Goal: Task Accomplishment & Management: Complete application form

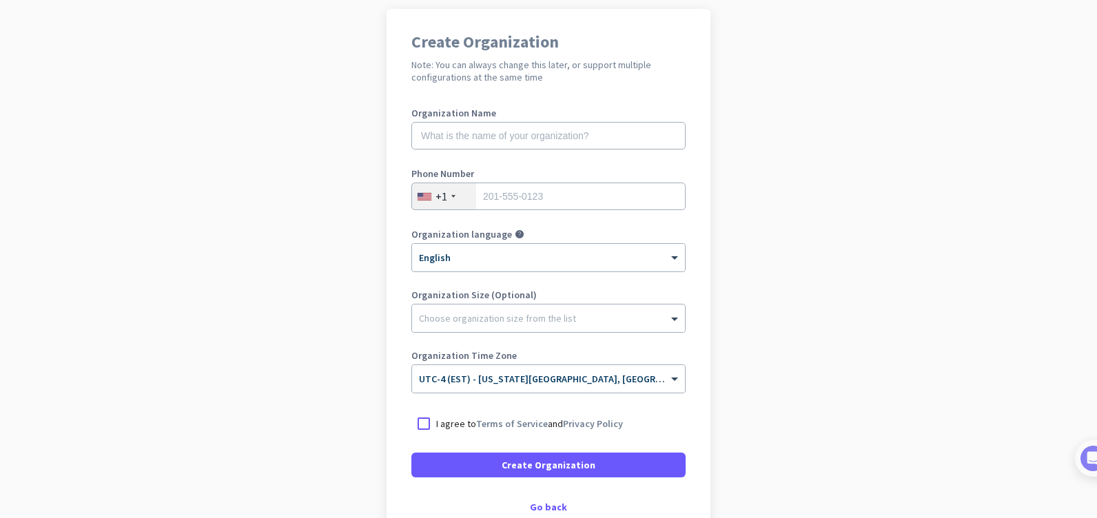
scroll to position [138, 0]
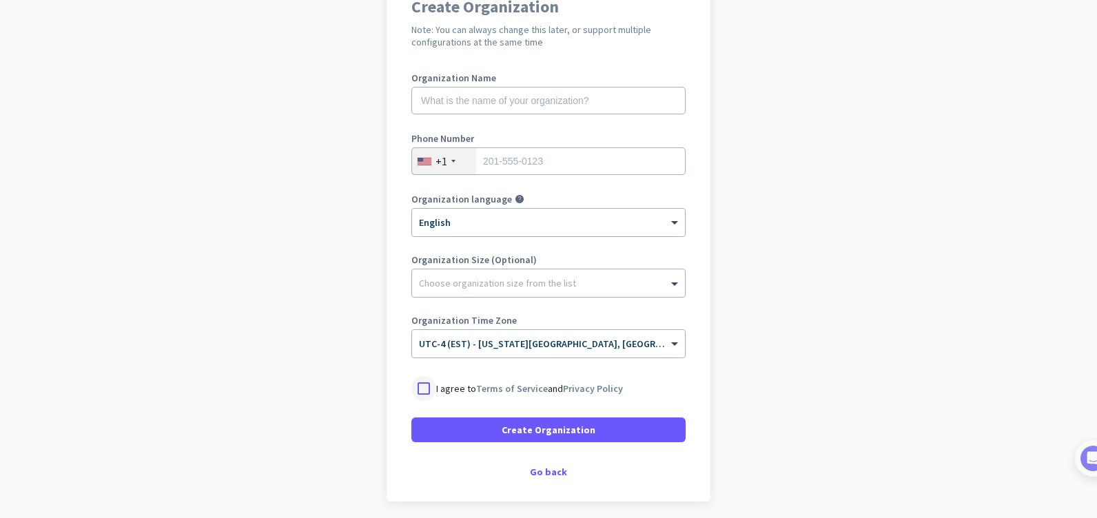
click at [421, 389] on div at bounding box center [423, 388] width 25 height 25
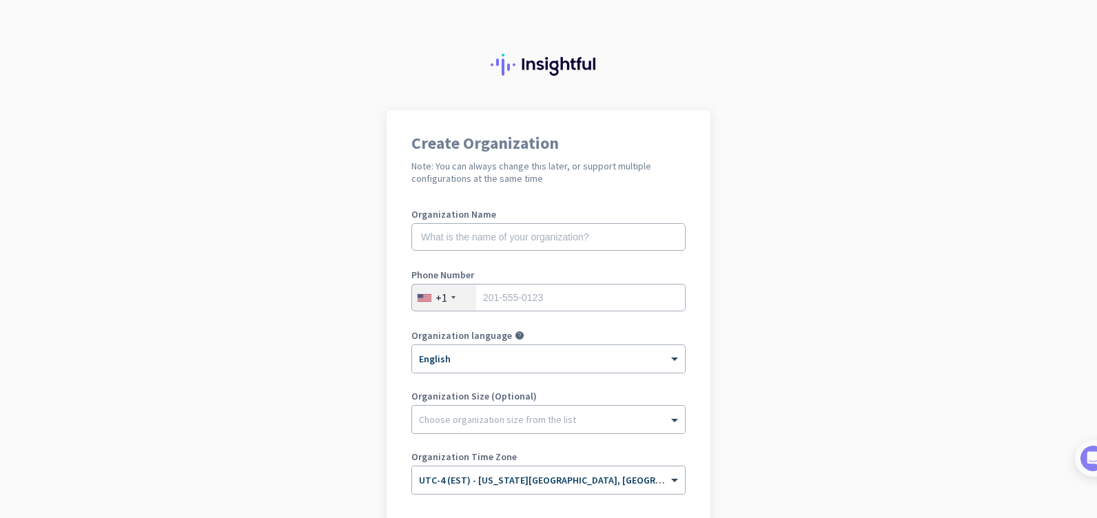
scroll to position [0, 0]
click at [530, 295] on input "tel" at bounding box center [548, 299] width 274 height 28
type input "3868480506"
click at [338, 282] on app-onboarding-organization "Create Organization Note: You can always change this later, or support multiple…" at bounding box center [548, 410] width 1097 height 597
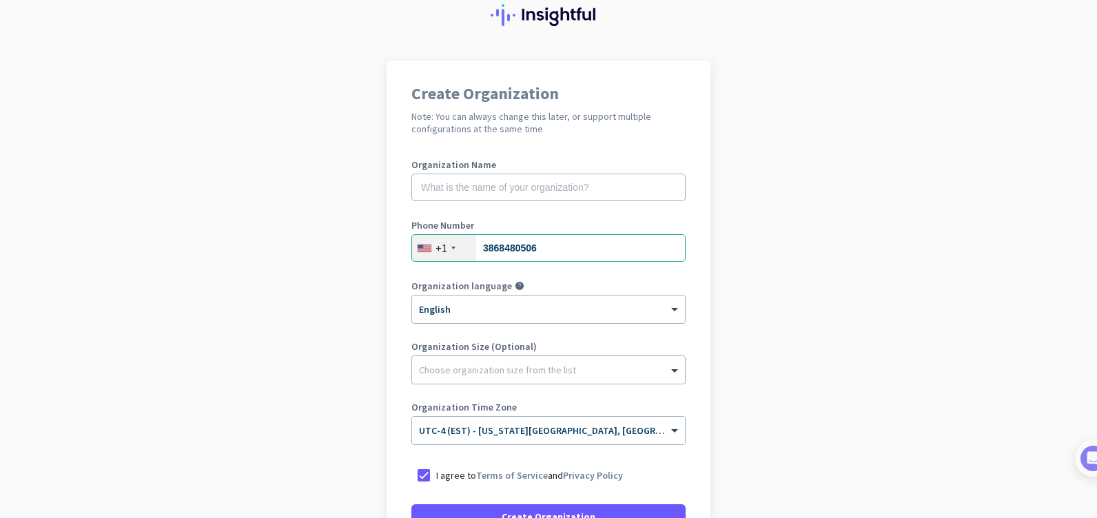
scroll to position [190, 0]
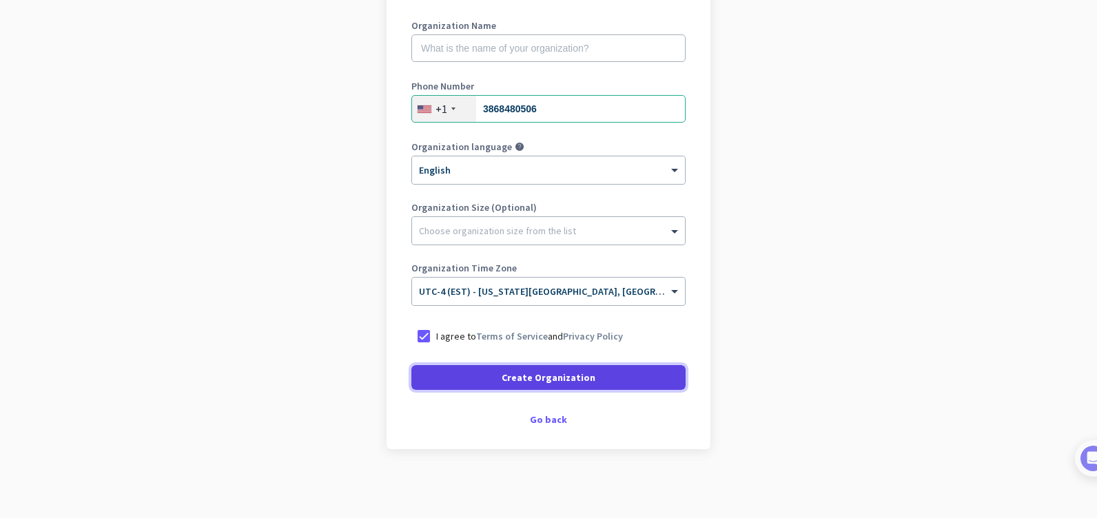
click at [528, 380] on span "Create Organization" at bounding box center [548, 378] width 94 height 14
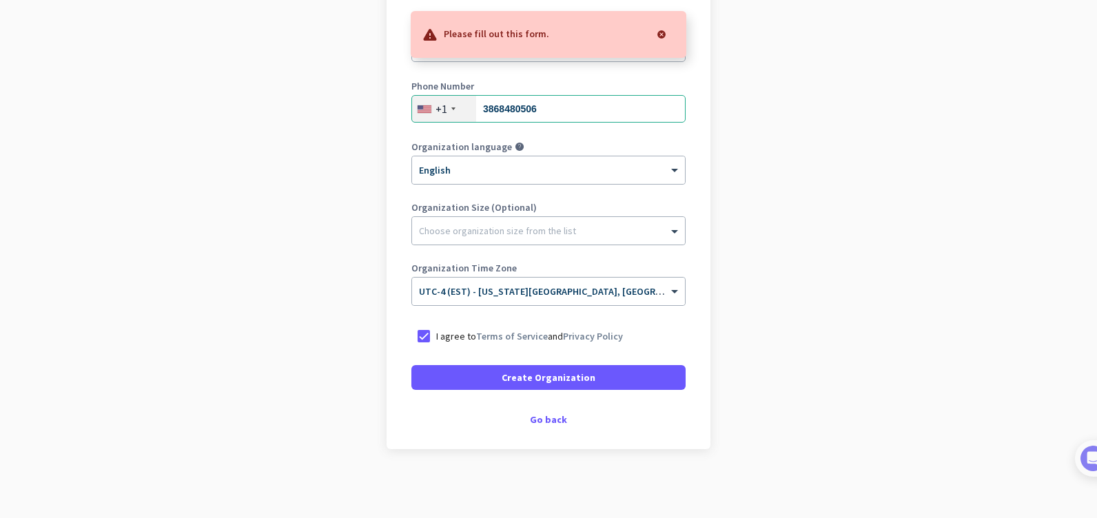
click at [660, 28] on div at bounding box center [662, 35] width 28 height 28
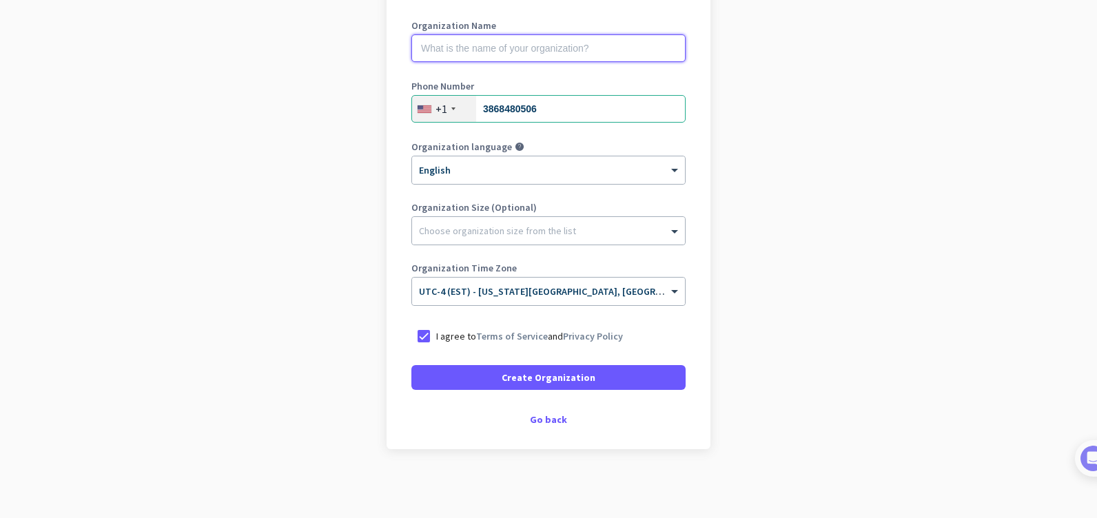
click at [477, 50] on input "text" at bounding box center [548, 48] width 274 height 28
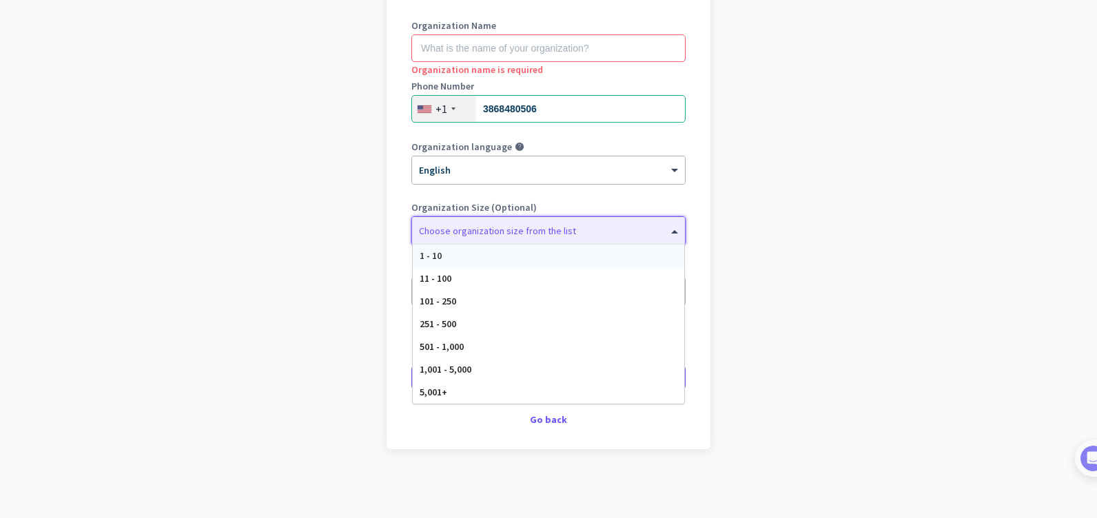
click at [668, 232] on span at bounding box center [676, 231] width 17 height 14
click at [457, 256] on div "1 - 10" at bounding box center [548, 256] width 271 height 23
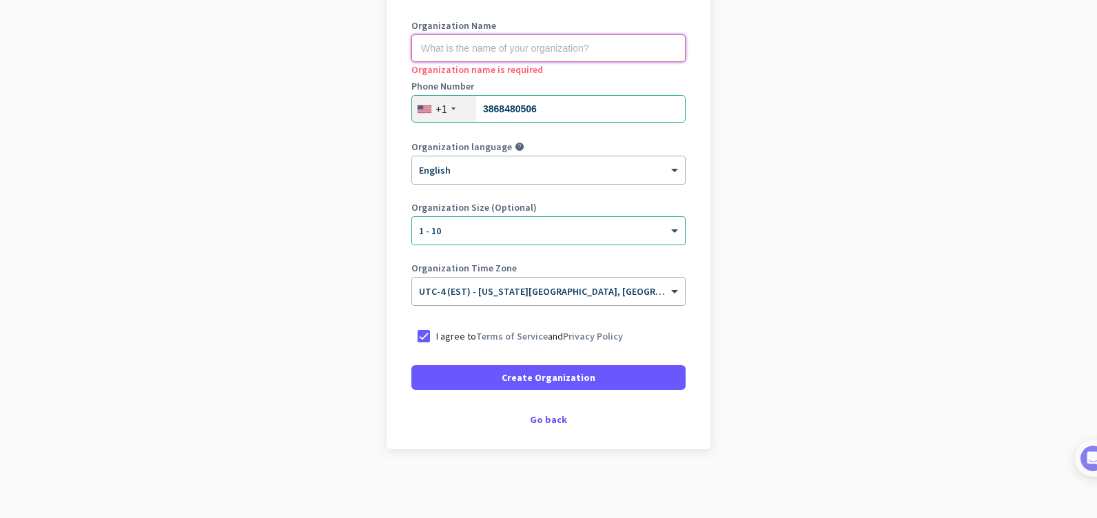
click at [459, 44] on input "text" at bounding box center [548, 48] width 274 height 28
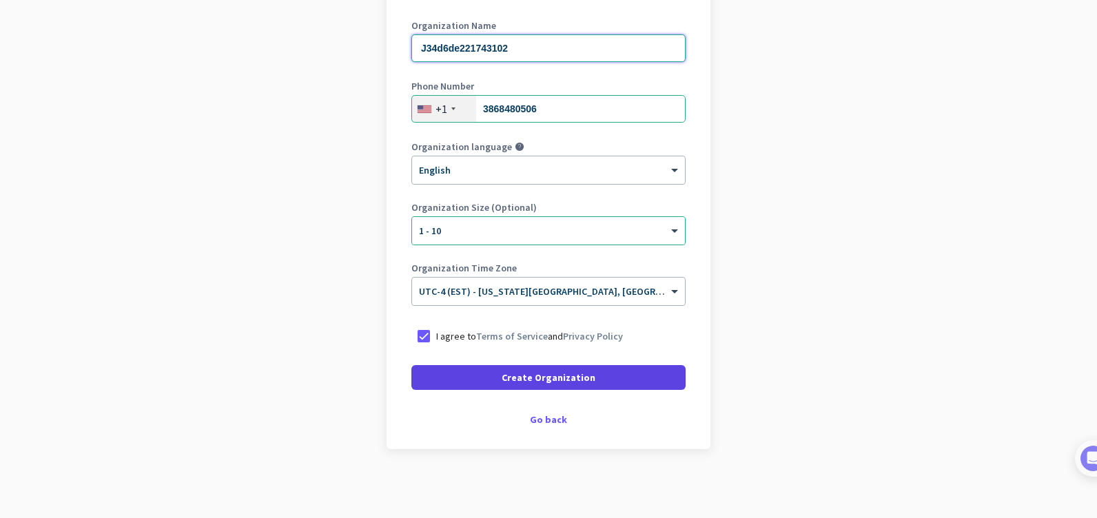
type input "J34d6de221743102"
click at [542, 380] on span "Create Organization" at bounding box center [548, 378] width 94 height 14
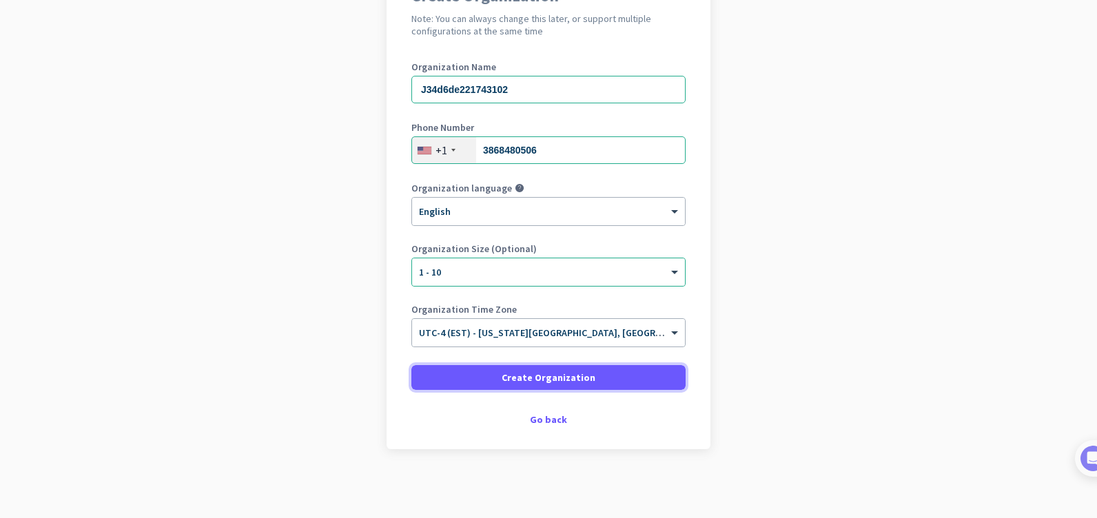
scroll to position [149, 0]
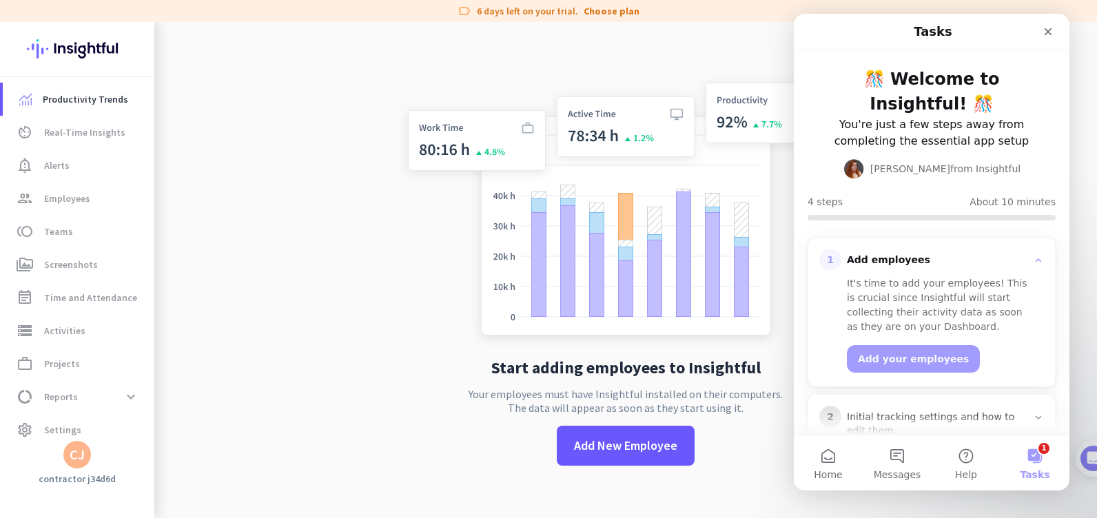
click at [1039, 460] on button "1 Tasks" at bounding box center [1034, 462] width 69 height 55
click at [1039, 459] on button "1 Tasks" at bounding box center [1034, 462] width 69 height 55
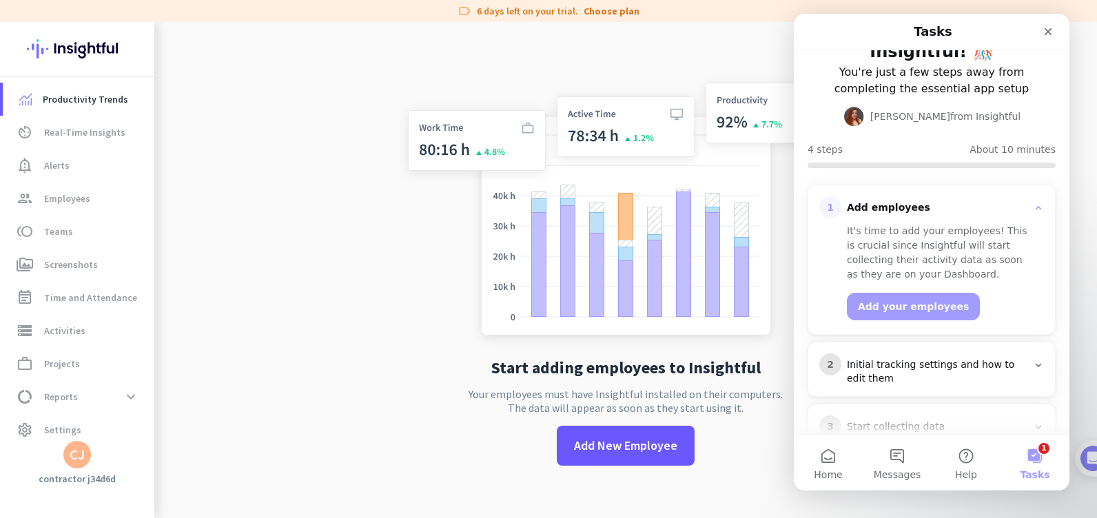
scroll to position [140, 0]
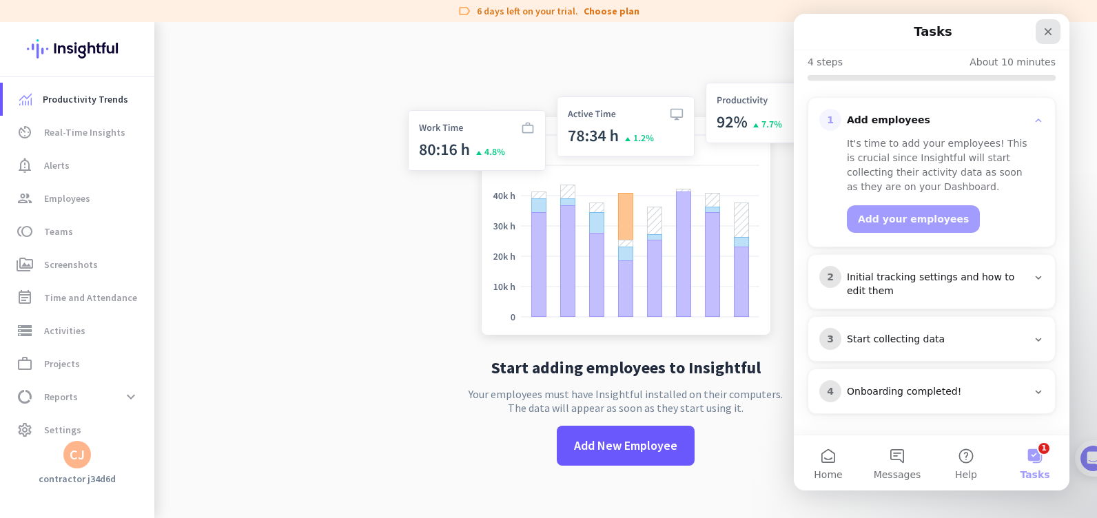
click at [1045, 30] on icon "Close" at bounding box center [1048, 32] width 8 height 8
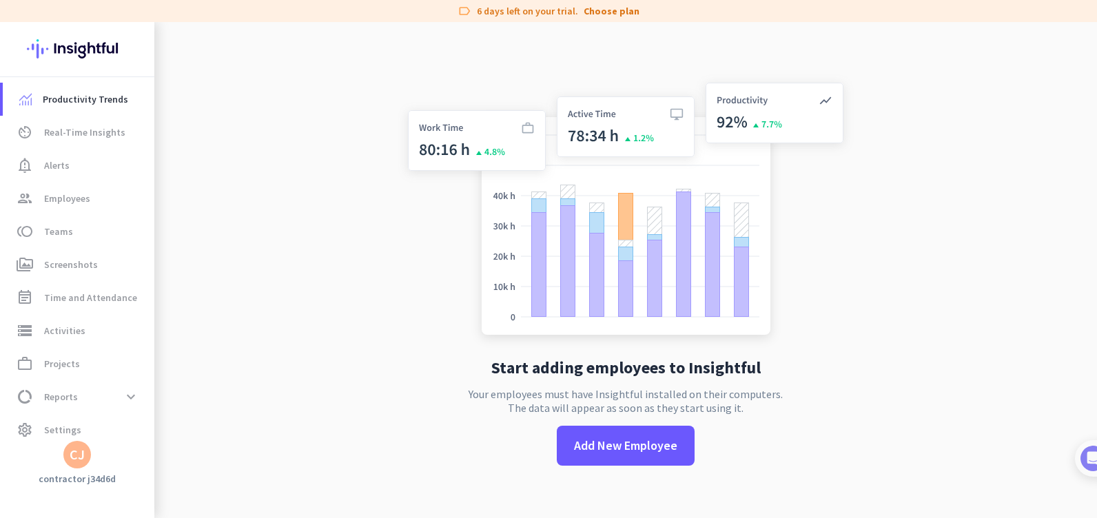
scroll to position [0, 0]
click at [43, 353] on link "work_outline Projects" at bounding box center [79, 363] width 152 height 33
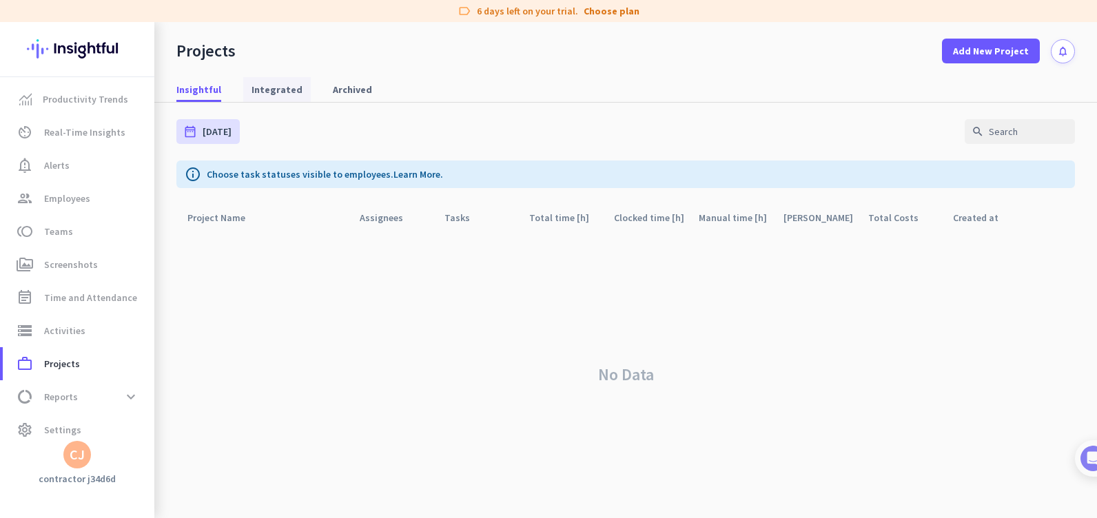
click at [268, 92] on span "Integrated" at bounding box center [276, 90] width 51 height 14
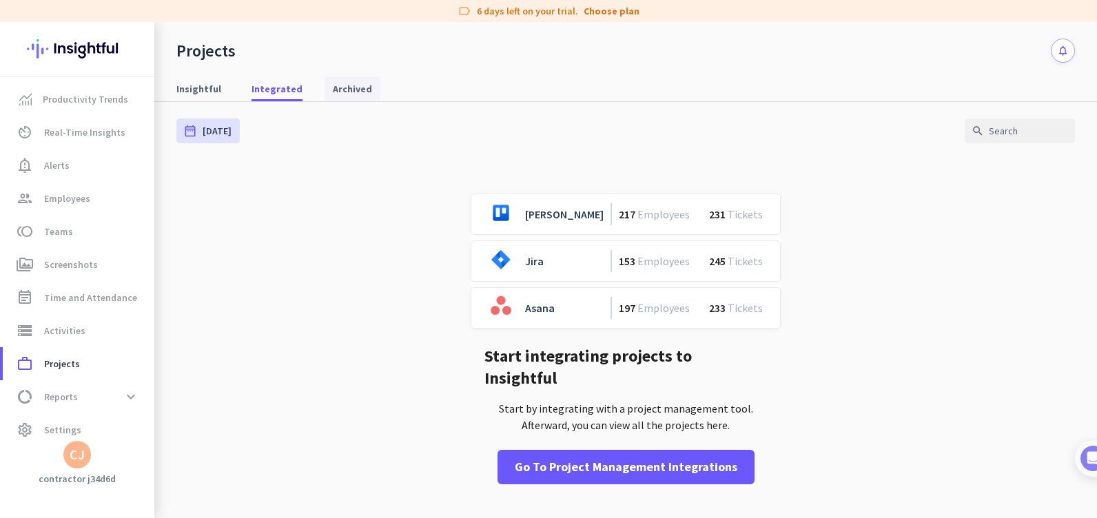
click at [351, 91] on span "Archived" at bounding box center [352, 89] width 39 height 14
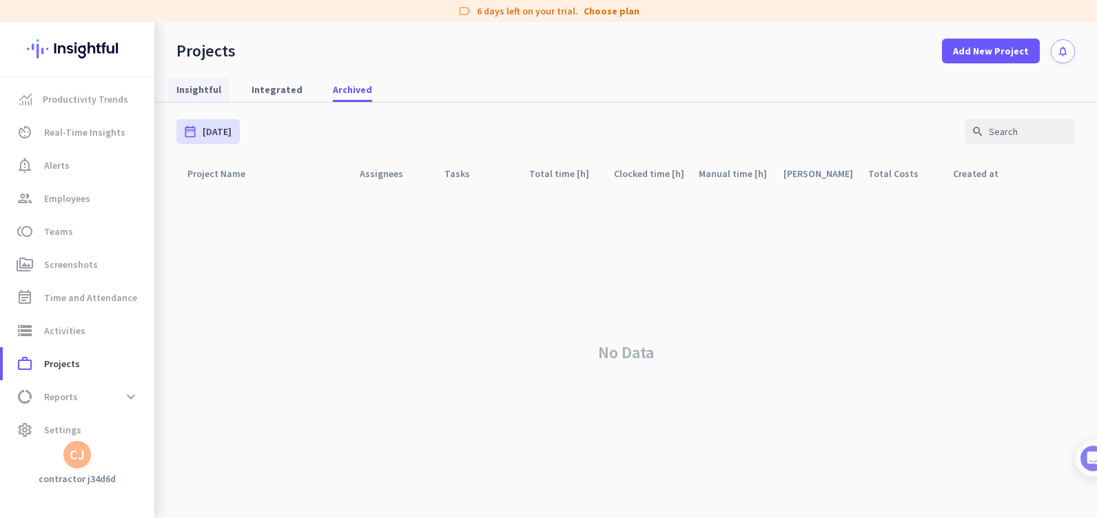
click at [198, 84] on span "Insightful" at bounding box center [198, 90] width 45 height 14
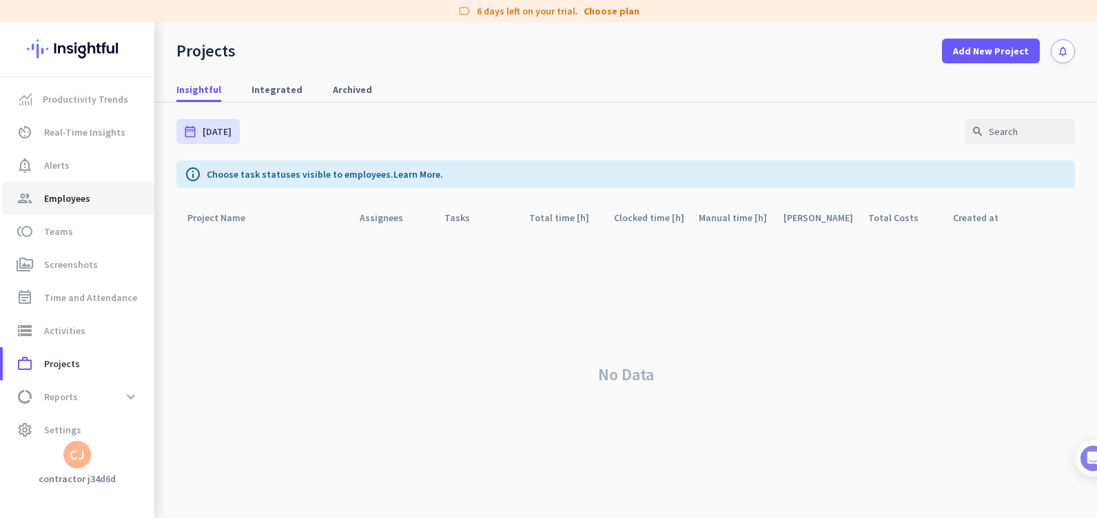
click at [67, 203] on span "Employees" at bounding box center [67, 198] width 46 height 17
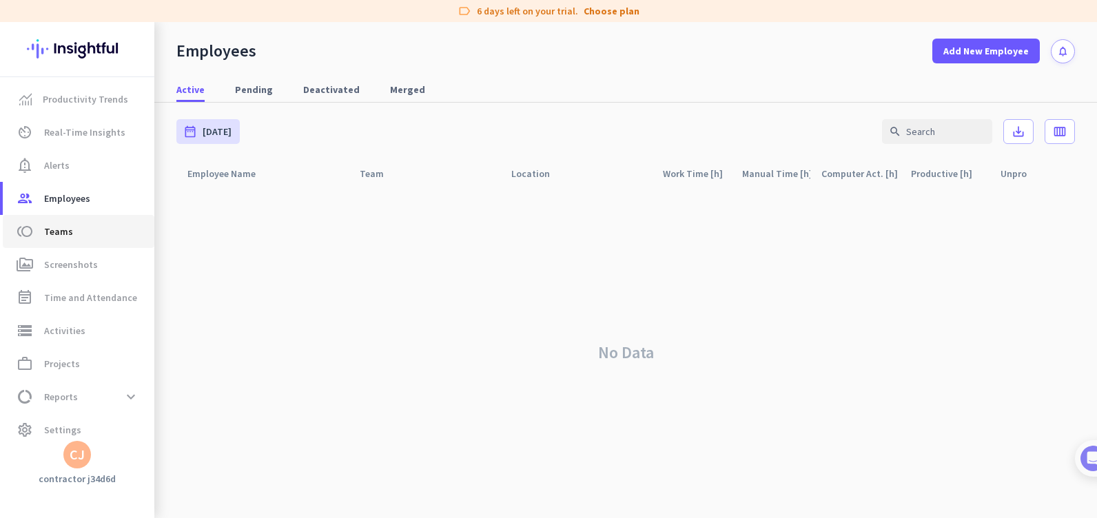
click at [67, 229] on span "Teams" at bounding box center [58, 231] width 29 height 17
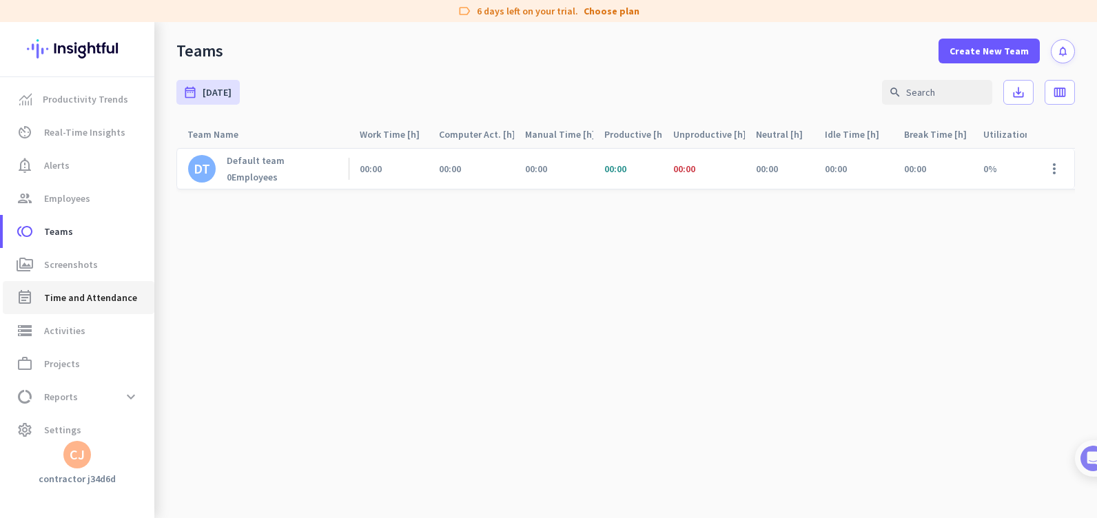
click at [49, 300] on span "Time and Attendance" at bounding box center [90, 297] width 93 height 17
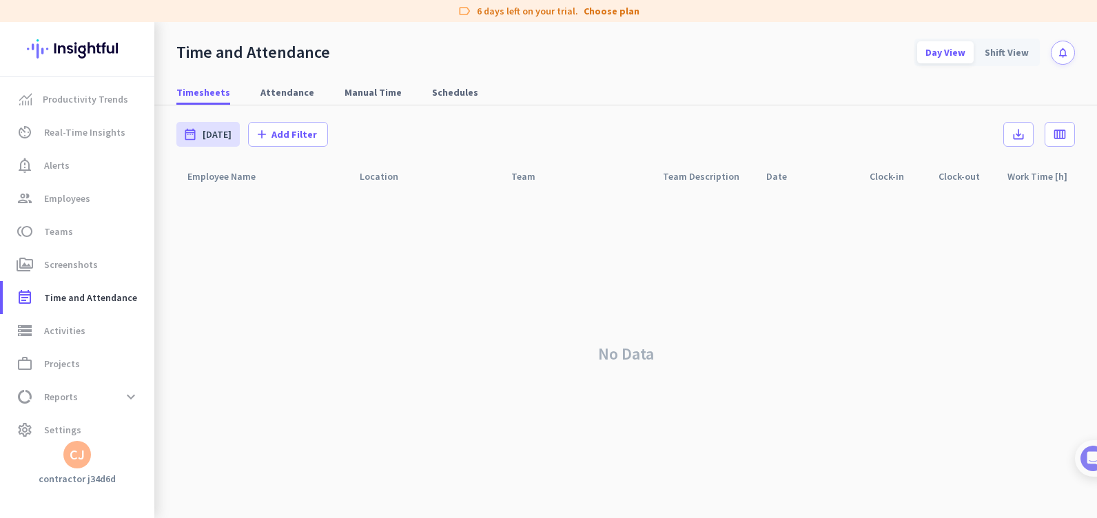
click at [1060, 52] on icon "notifications" at bounding box center [1063, 53] width 12 height 12
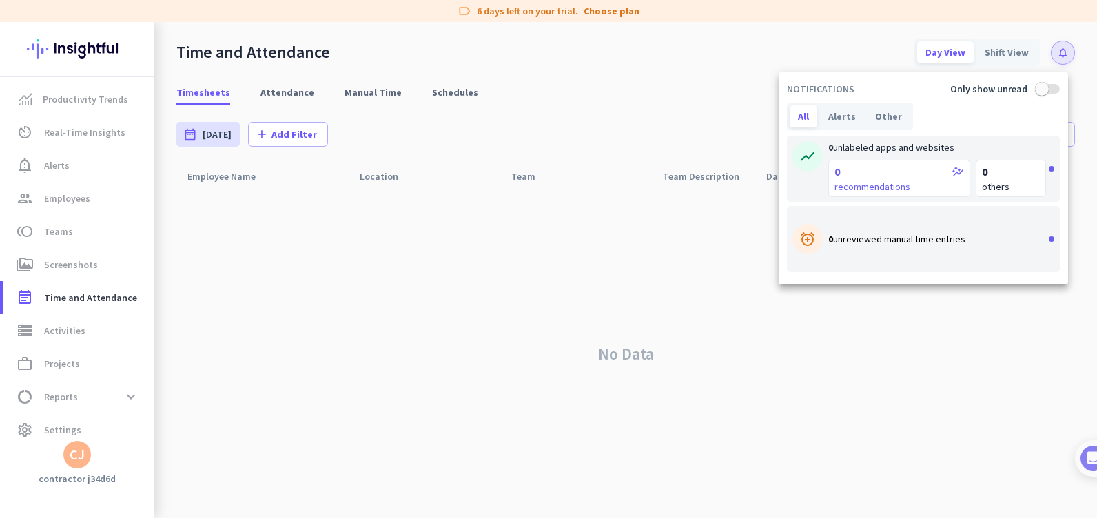
click at [730, 65] on div at bounding box center [548, 259] width 1097 height 518
